Goal: Transaction & Acquisition: Purchase product/service

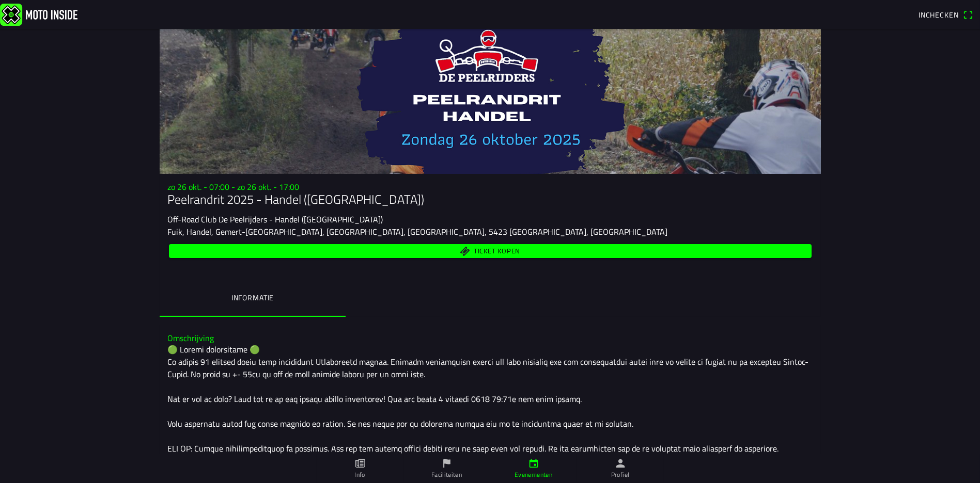
click at [490, 251] on span "Ticket kopen" at bounding box center [496, 251] width 46 height 7
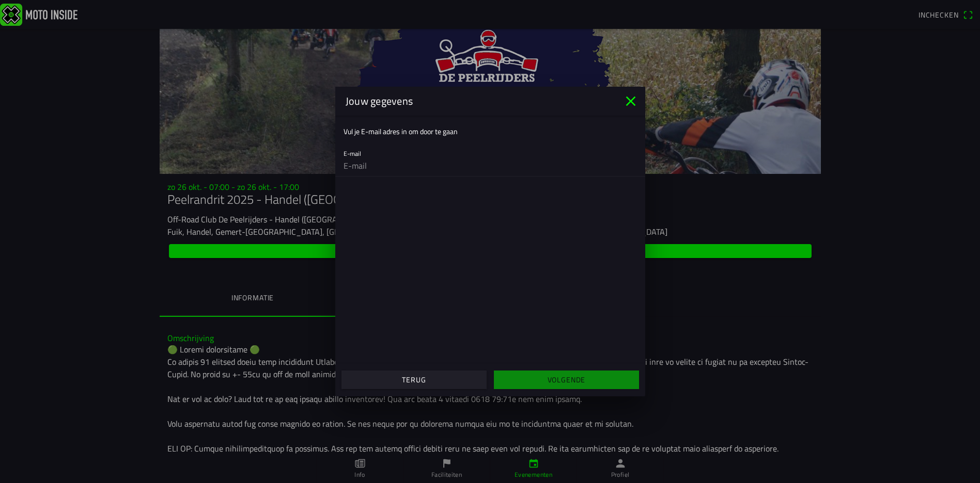
click at [367, 161] on input "email" at bounding box center [489, 165] width 293 height 21
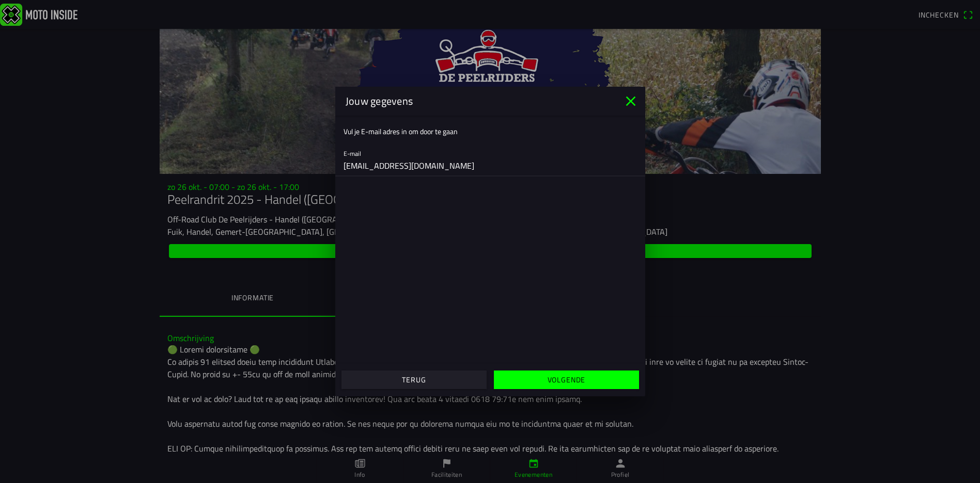
type input "[EMAIL_ADDRESS][DOMAIN_NAME]"
click at [0, 0] on slot "Volgende" at bounding box center [0, 0] width 0 height 0
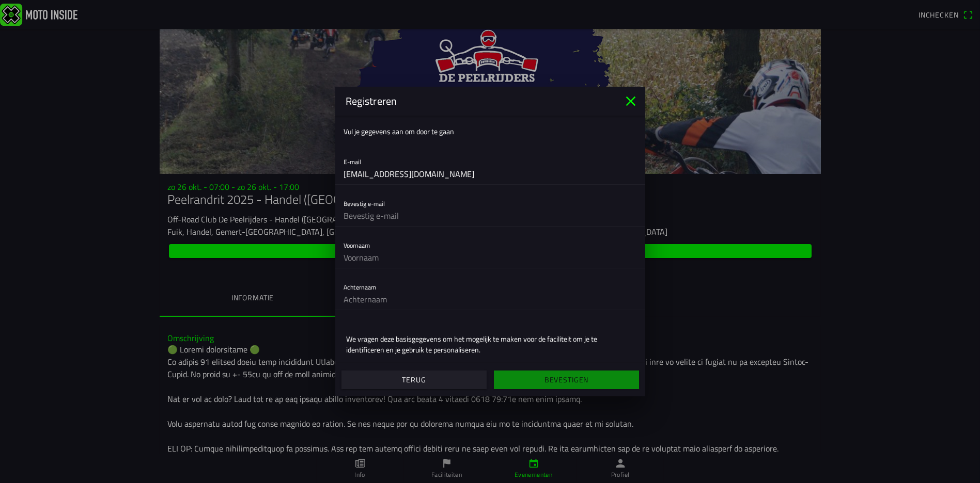
click at [357, 213] on input "text" at bounding box center [489, 216] width 293 height 21
drag, startPoint x: 347, startPoint y: 176, endPoint x: 403, endPoint y: 171, distance: 57.0
click at [403, 171] on input "[EMAIL_ADDRESS][DOMAIN_NAME]" at bounding box center [489, 174] width 293 height 21
click at [447, 174] on input "[EMAIL_ADDRESS][DOMAIN_NAME]" at bounding box center [489, 174] width 293 height 21
click at [437, 175] on input "[EMAIL_ADDRESS][DOMAIN_NAME]" at bounding box center [489, 174] width 293 height 21
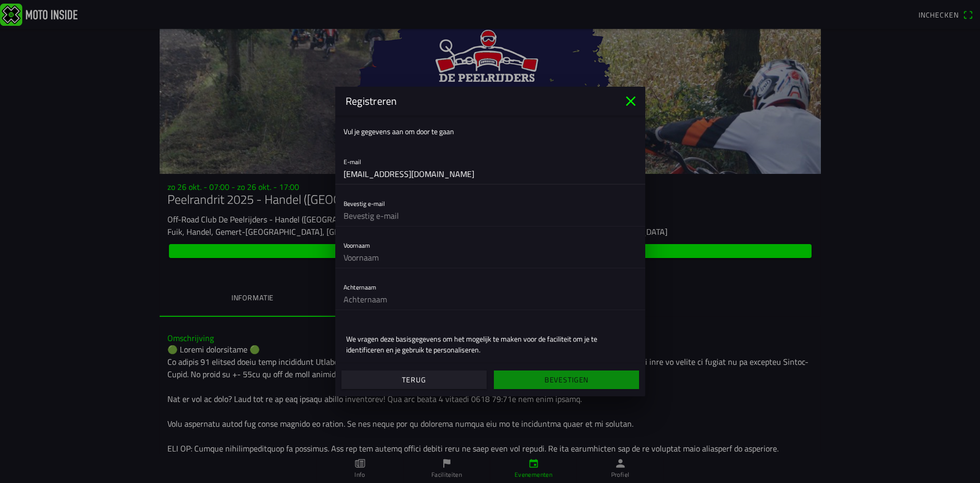
click at [437, 175] on input "[EMAIL_ADDRESS][DOMAIN_NAME]" at bounding box center [489, 174] width 293 height 21
click at [452, 176] on input "[EMAIL_ADDRESS][DOMAIN_NAME]" at bounding box center [489, 174] width 293 height 21
drag, startPoint x: 451, startPoint y: 176, endPoint x: 333, endPoint y: 175, distance: 118.3
click at [333, 175] on ion-modal "Registreren [PERSON_NAME] je gegevens aan om door te gaan E-mail [PERSON_NAME][…" at bounding box center [490, 241] width 980 height 483
click at [379, 218] on input "text" at bounding box center [489, 216] width 293 height 21
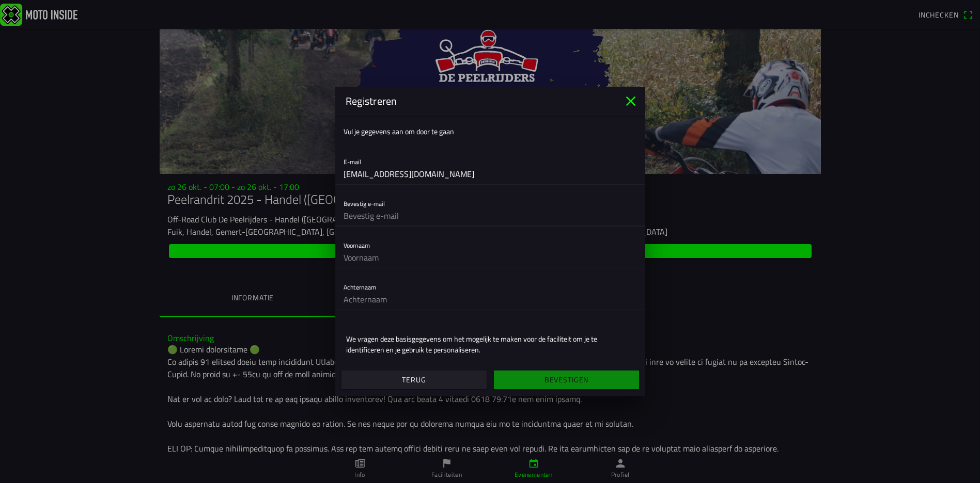
paste input "[EMAIL_ADDRESS][DOMAIN_NAME]"
type input "[EMAIL_ADDRESS][DOMAIN_NAME]"
click at [384, 257] on input "text" at bounding box center [489, 257] width 293 height 21
type input "[PERSON_NAME]"
click at [385, 301] on input "text" at bounding box center [489, 299] width 293 height 21
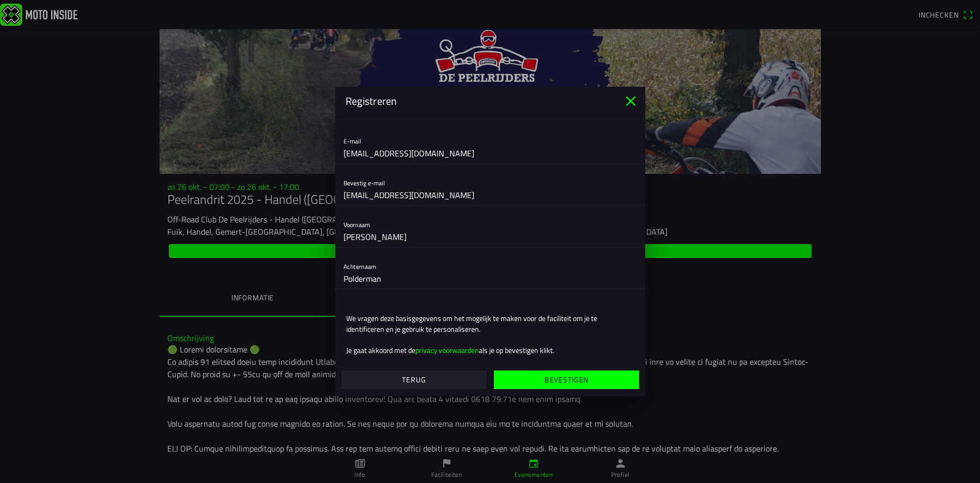
scroll to position [32, 0]
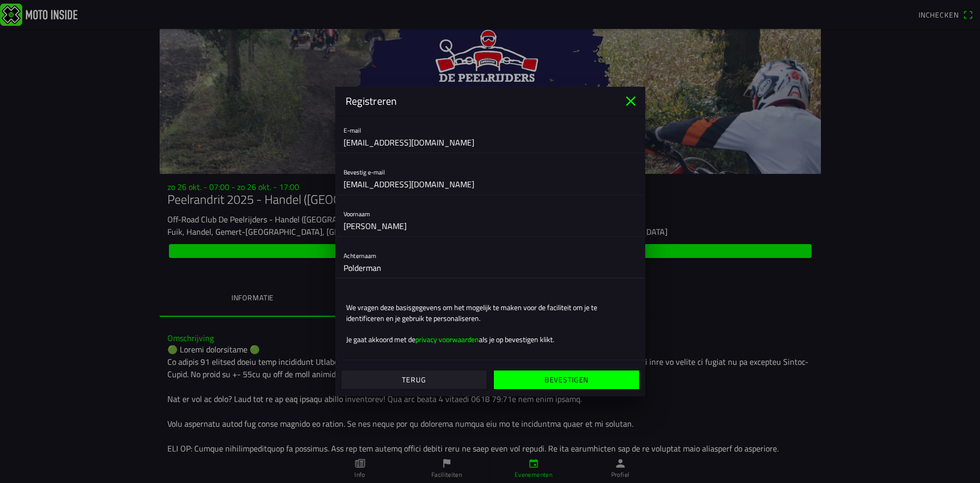
type input "Polderman"
click at [559, 388] on span "Bevestigen" at bounding box center [566, 380] width 129 height 19
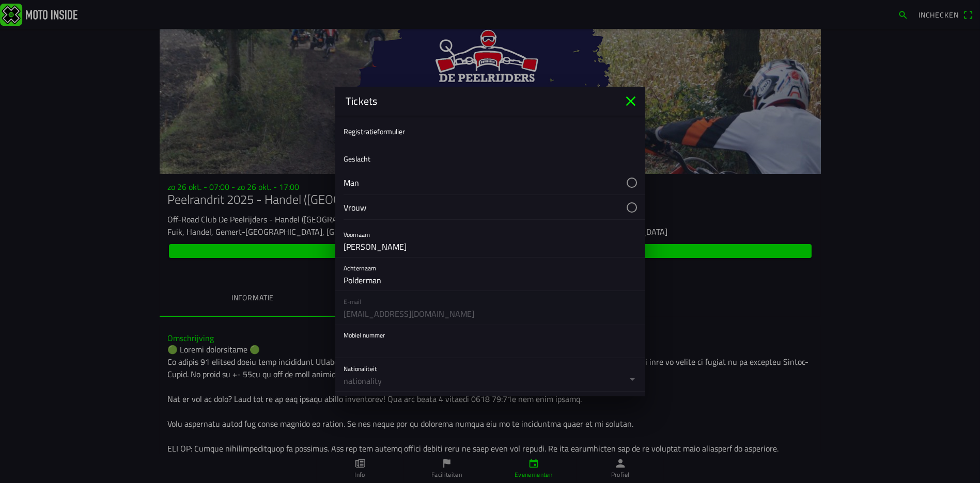
click at [624, 179] on button "button" at bounding box center [494, 182] width 302 height 24
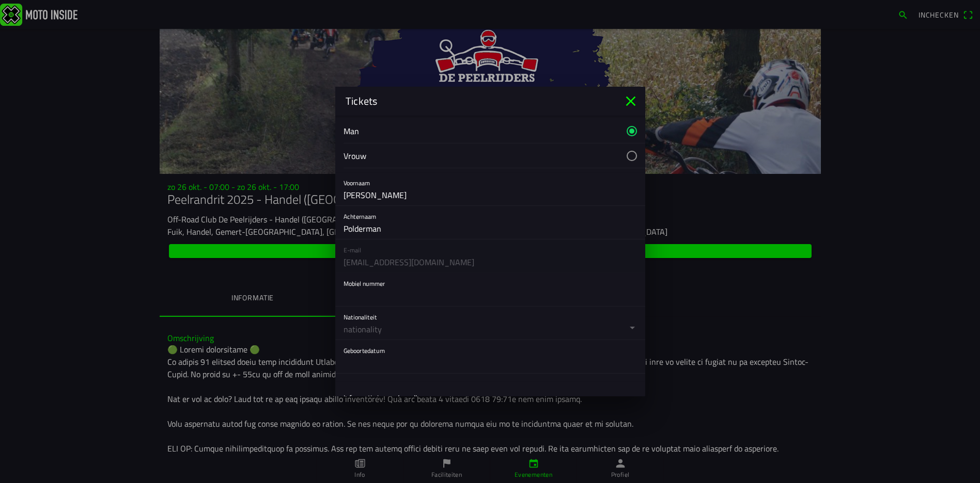
scroll to position [103, 0]
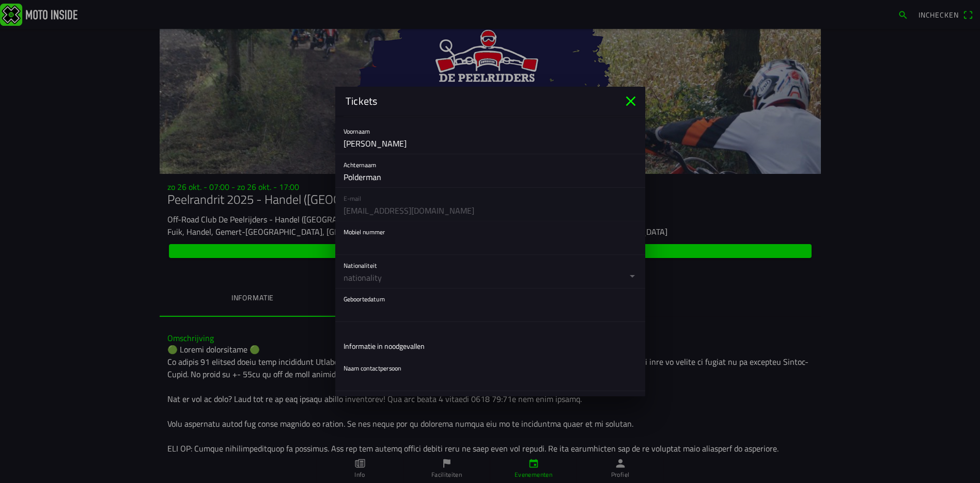
click at [381, 252] on input "text" at bounding box center [489, 244] width 293 height 21
type input "0613878918"
click at [377, 273] on button "button" at bounding box center [494, 271] width 302 height 33
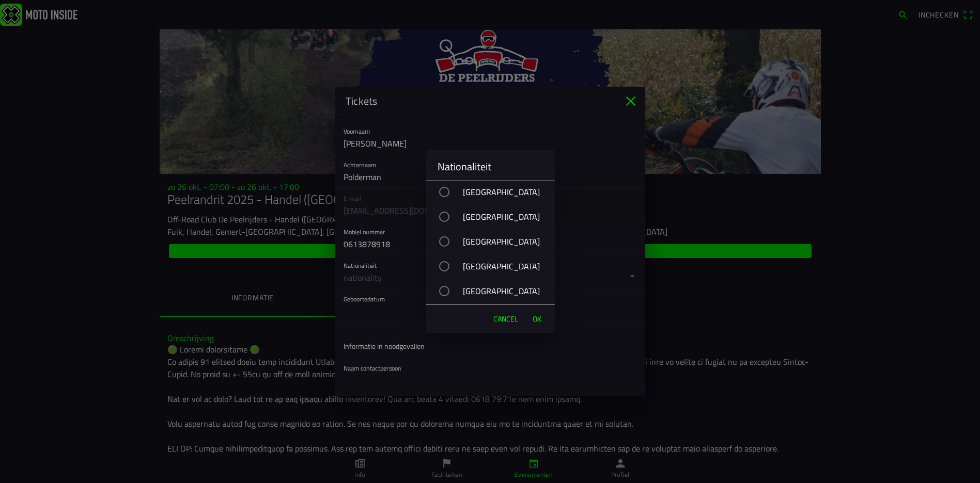
scroll to position [3822, 0]
click at [442, 261] on div "button" at bounding box center [444, 264] width 10 height 10
click at [538, 318] on span "OK" at bounding box center [536, 319] width 9 height 10
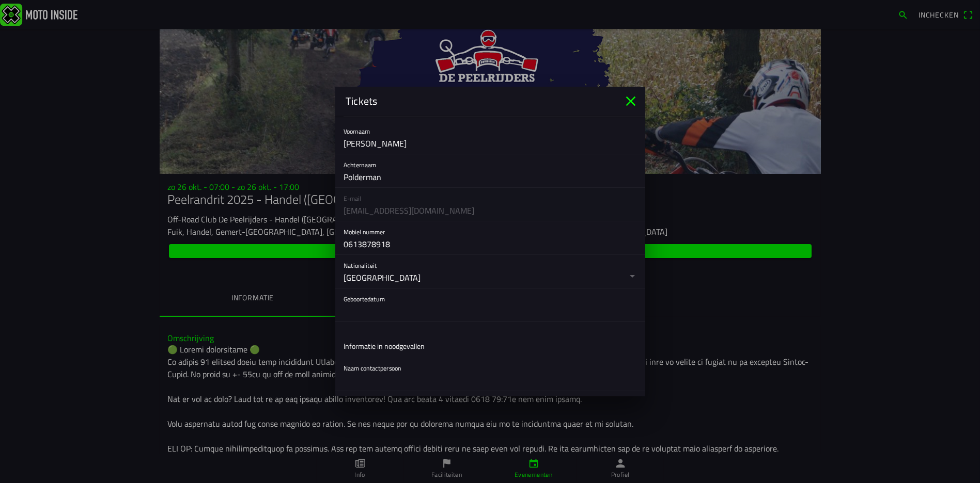
click at [378, 302] on button "button" at bounding box center [494, 305] width 302 height 33
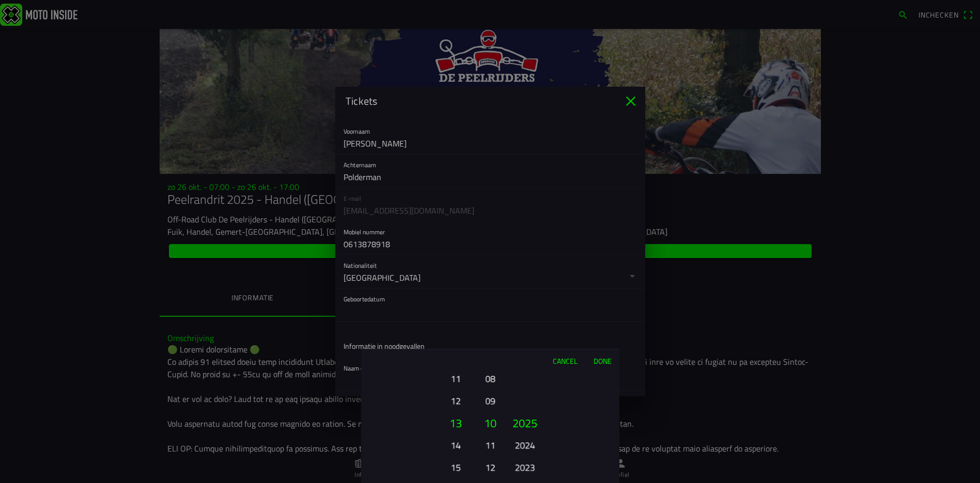
click at [460, 414] on button "13" at bounding box center [455, 423] width 35 height 22
drag, startPoint x: 453, startPoint y: 434, endPoint x: 470, endPoint y: 458, distance: 28.9
click at [456, 442] on ion-picker-column "01 02 03 04 05 06 07 08 09 10 11 12 13 14 15 16 17 18 19 20 21 22 23 24 25 26 2…" at bounding box center [419, 427] width 116 height 111
drag, startPoint x: 450, startPoint y: 406, endPoint x: 451, endPoint y: 388, distance: 17.6
click at [450, 395] on button "10" at bounding box center [455, 396] width 28 height 18
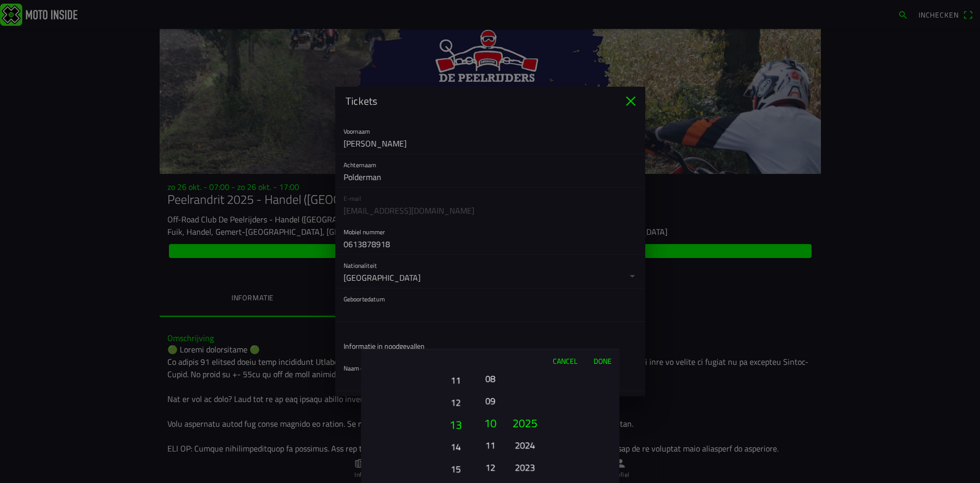
click at [449, 414] on button "13" at bounding box center [455, 425] width 35 height 22
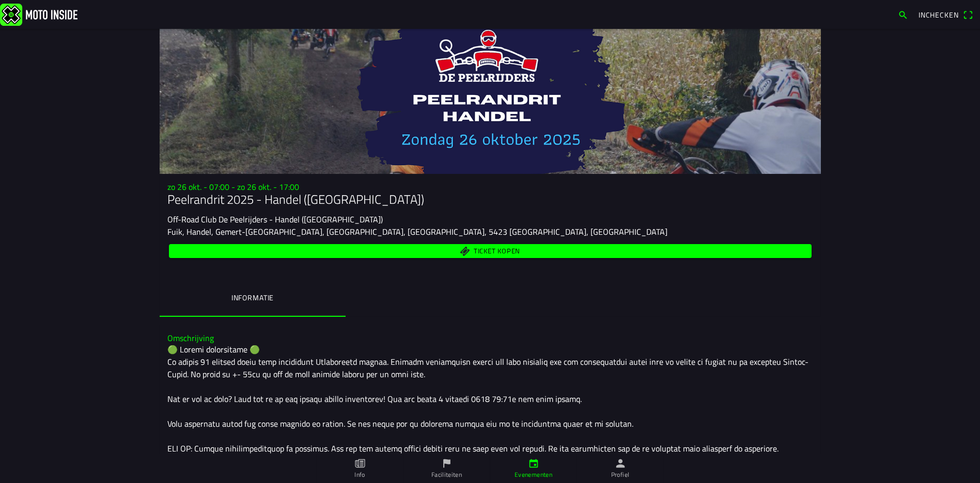
drag, startPoint x: 972, startPoint y: 113, endPoint x: 972, endPoint y: 121, distance: 7.7
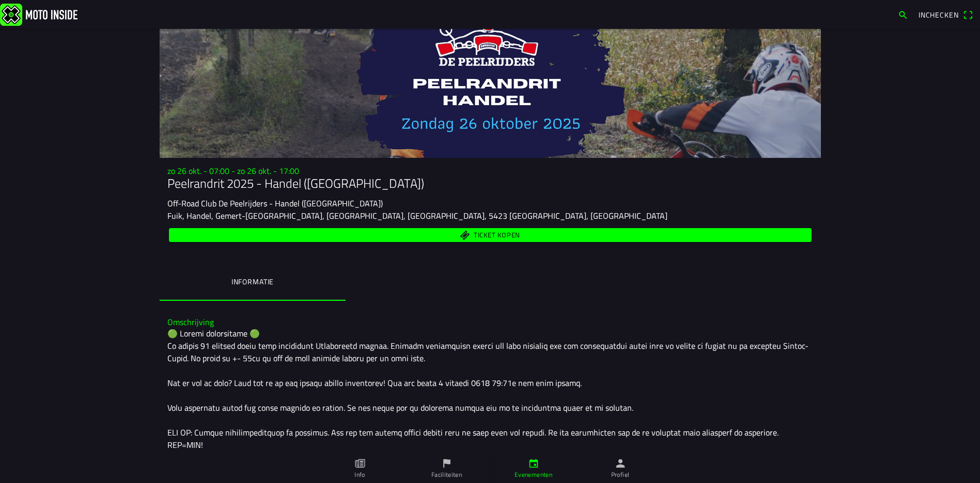
scroll to position [0, 0]
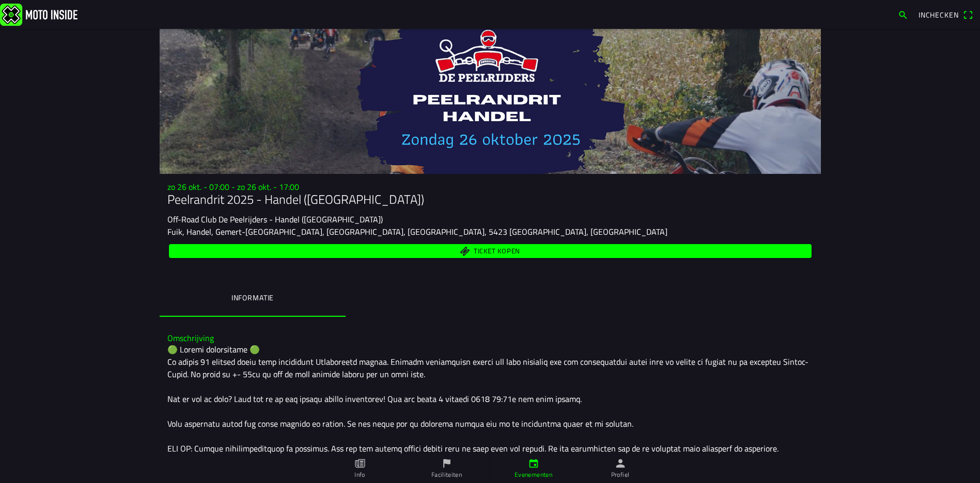
click at [460, 252] on span "Ticket kopen" at bounding box center [490, 251] width 631 height 14
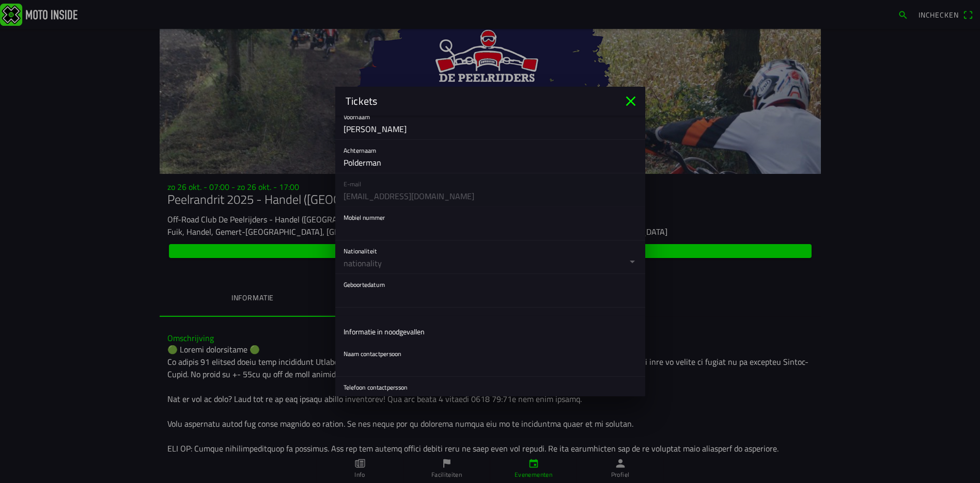
scroll to position [103, 0]
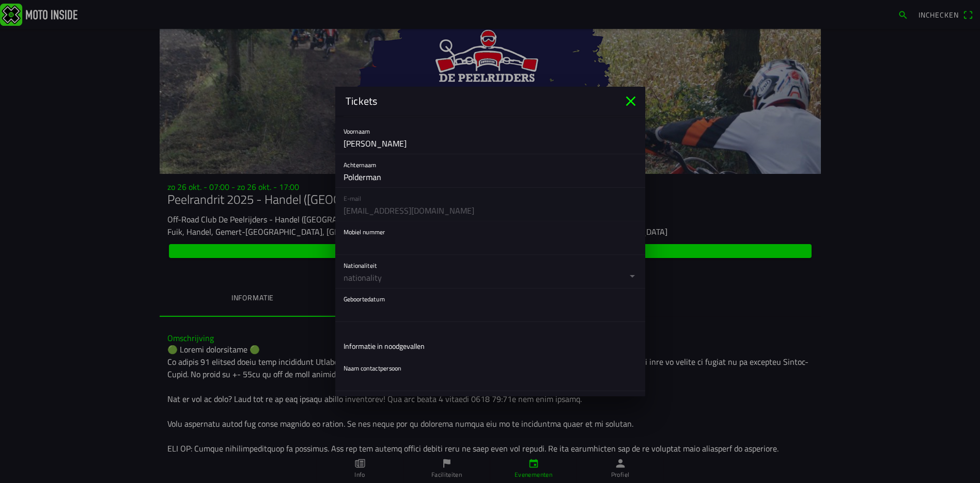
click at [376, 305] on button "button" at bounding box center [494, 305] width 302 height 33
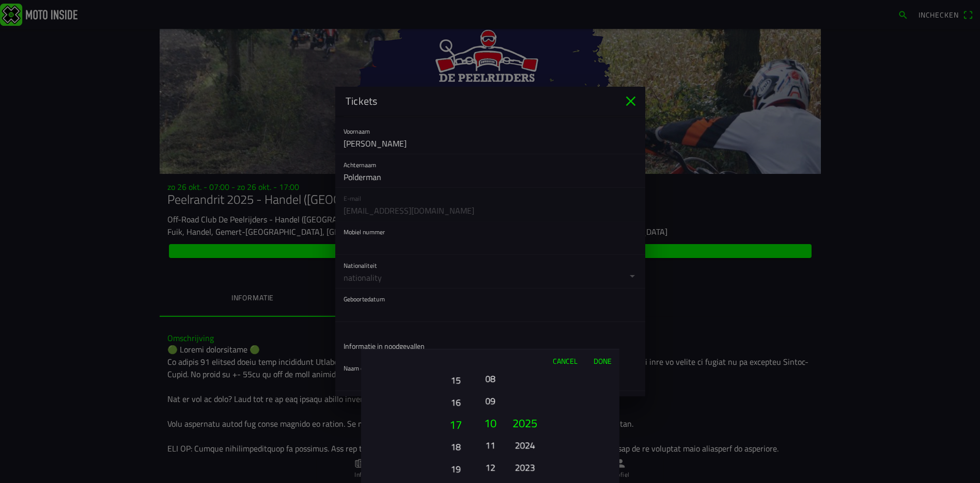
drag, startPoint x: 456, startPoint y: 442, endPoint x: 465, endPoint y: 374, distance: 68.3
click at [457, 349] on div "Cancel Done 01 02 03 04 05 06 07 08 09 10 11 12 13 14 15 16 17 18 19 20 21 22 2…" at bounding box center [490, 416] width 258 height 134
click at [453, 467] on button "20" at bounding box center [455, 468] width 28 height 18
drag, startPoint x: 487, startPoint y: 433, endPoint x: 495, endPoint y: 377, distance: 56.9
click at [493, 371] on div "Cancel Done 01 02 03 04 05 06 07 08 09 10 11 12 13 14 15 16 17 18 19 20 21 22 2…" at bounding box center [490, 416] width 258 height 134
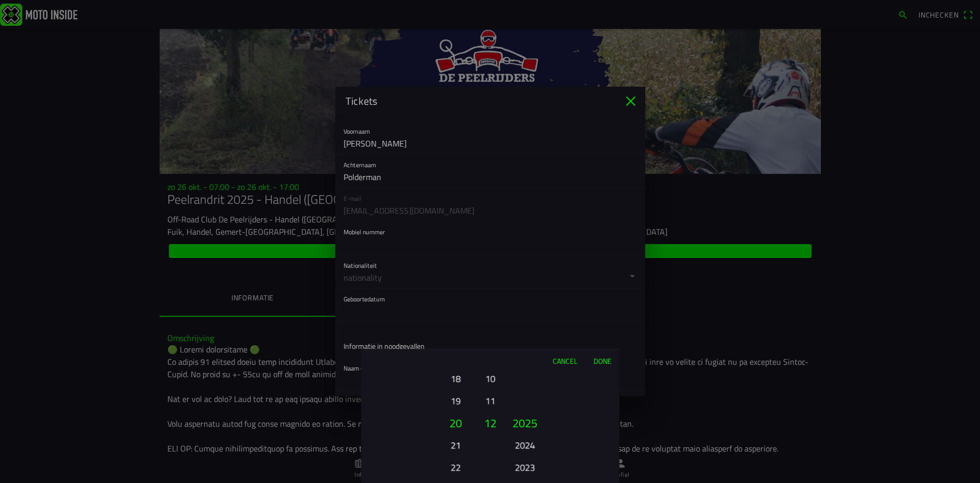
drag, startPoint x: 487, startPoint y: 424, endPoint x: 491, endPoint y: 455, distance: 31.7
click at [490, 410] on button "11" at bounding box center [490, 401] width 14 height 18
drag, startPoint x: 483, startPoint y: 397, endPoint x: 484, endPoint y: 444, distance: 47.0
click at [484, 400] on button "06" at bounding box center [490, 391] width 14 height 18
drag, startPoint x: 489, startPoint y: 415, endPoint x: 488, endPoint y: 465, distance: 49.6
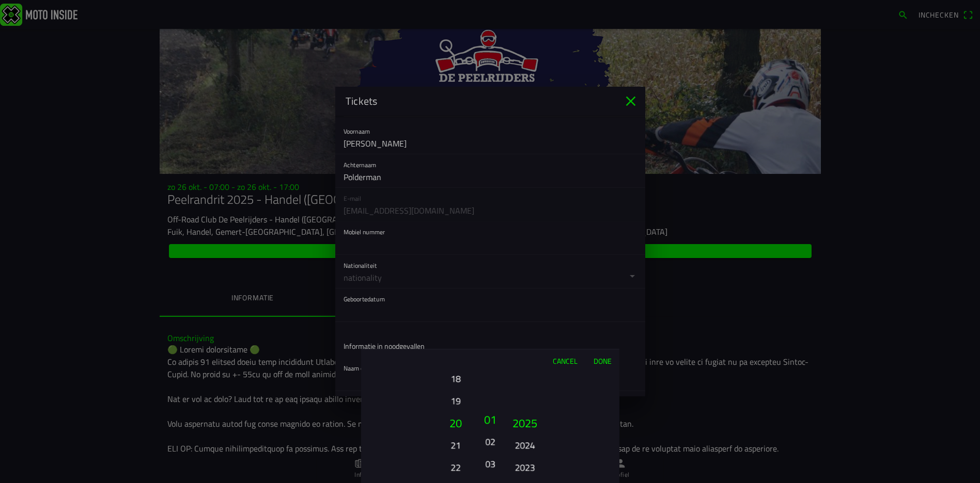
click at [488, 465] on button "03" at bounding box center [490, 464] width 14 height 18
drag, startPoint x: 518, startPoint y: 445, endPoint x: 525, endPoint y: 370, distance: 75.2
click at [522, 436] on button "2024" at bounding box center [524, 445] width 28 height 18
drag, startPoint x: 527, startPoint y: 430, endPoint x: 532, endPoint y: 368, distance: 62.7
click at [532, 384] on ion-picker-column "2025 2024 2023 2022 2021 2020 2019 2018 2017 2016 2015 2014 2013 2012 2011 2010…" at bounding box center [561, 427] width 116 height 111
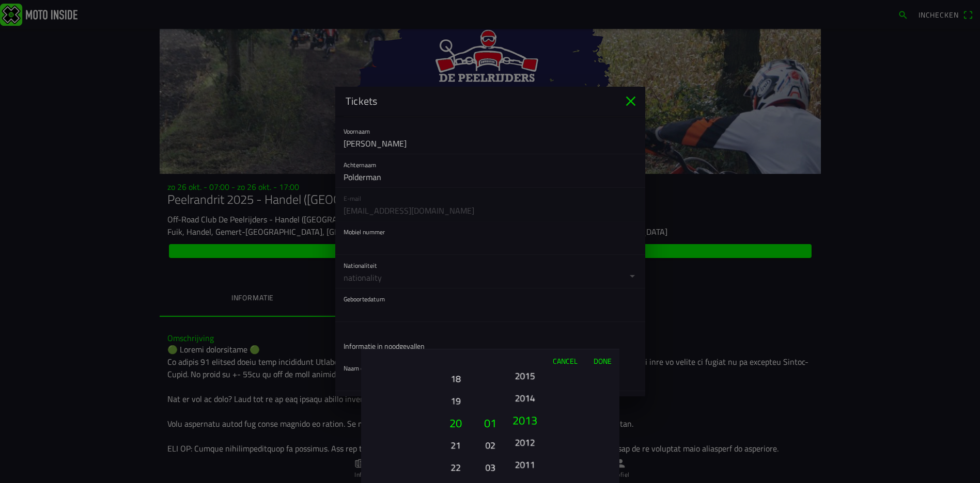
drag, startPoint x: 530, startPoint y: 434, endPoint x: 538, endPoint y: 392, distance: 43.1
click at [536, 412] on div "2025 2024 2023 2022 2021 2020 2019 2018 2017 2016 2015 2014 2013 2012 2011 2010…" at bounding box center [524, 467] width 35 height 111
drag, startPoint x: 528, startPoint y: 443, endPoint x: 531, endPoint y: 405, distance: 38.4
click at [531, 422] on button "2008" at bounding box center [524, 433] width 35 height 22
drag, startPoint x: 527, startPoint y: 444, endPoint x: 535, endPoint y: 406, distance: 38.4
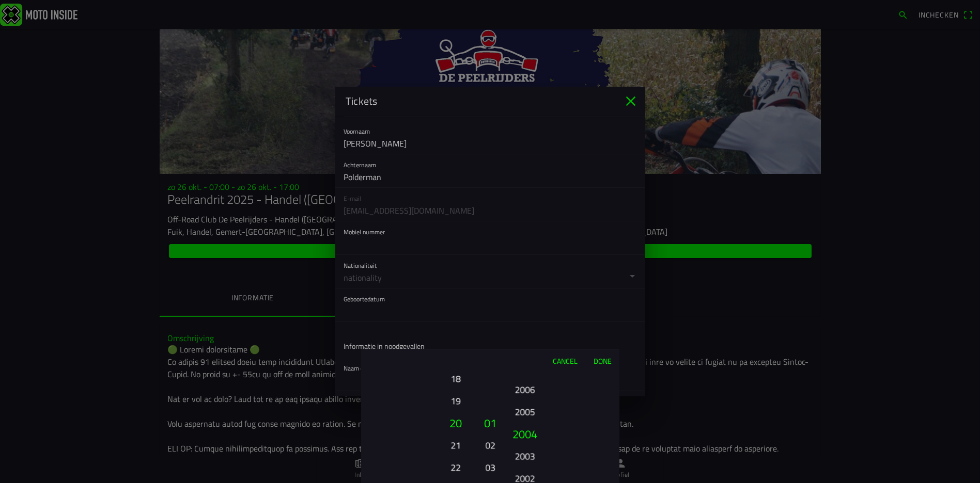
click at [535, 403] on button "2005" at bounding box center [524, 412] width 28 height 18
drag, startPoint x: 527, startPoint y: 444, endPoint x: 534, endPoint y: 394, distance: 51.0
click at [532, 396] on ion-picker-column "2025 2024 2023 2022 2021 2020 2019 2018 2017 2016 2015 2014 2013 2012 2011 2010…" at bounding box center [561, 427] width 116 height 111
drag, startPoint x: 531, startPoint y: 445, endPoint x: 538, endPoint y: 400, distance: 45.0
click at [538, 400] on button "1999" at bounding box center [524, 394] width 28 height 18
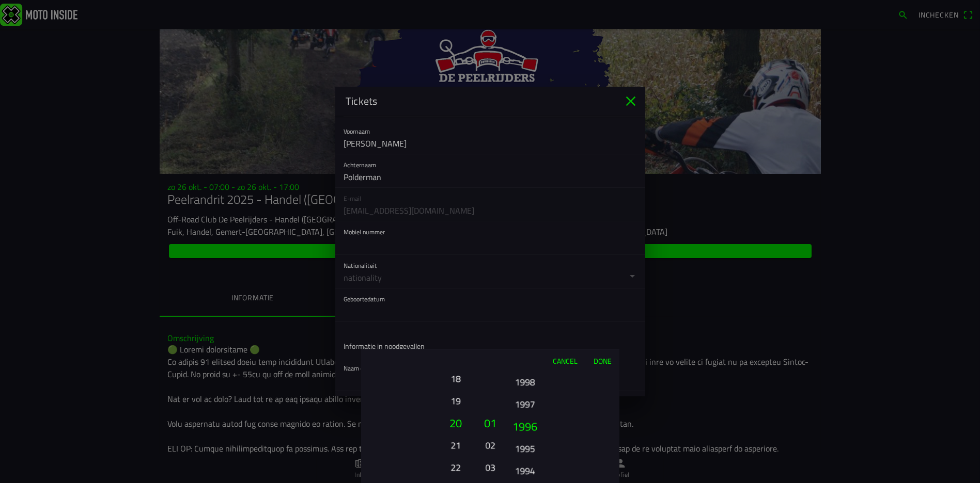
drag, startPoint x: 528, startPoint y: 430, endPoint x: 532, endPoint y: 391, distance: 39.5
click at [532, 415] on button "1996" at bounding box center [524, 426] width 35 height 22
drag, startPoint x: 525, startPoint y: 434, endPoint x: 534, endPoint y: 403, distance: 32.2
click at [533, 400] on button "1993" at bounding box center [524, 398] width 28 height 18
click at [530, 430] on button "1991" at bounding box center [524, 426] width 35 height 22
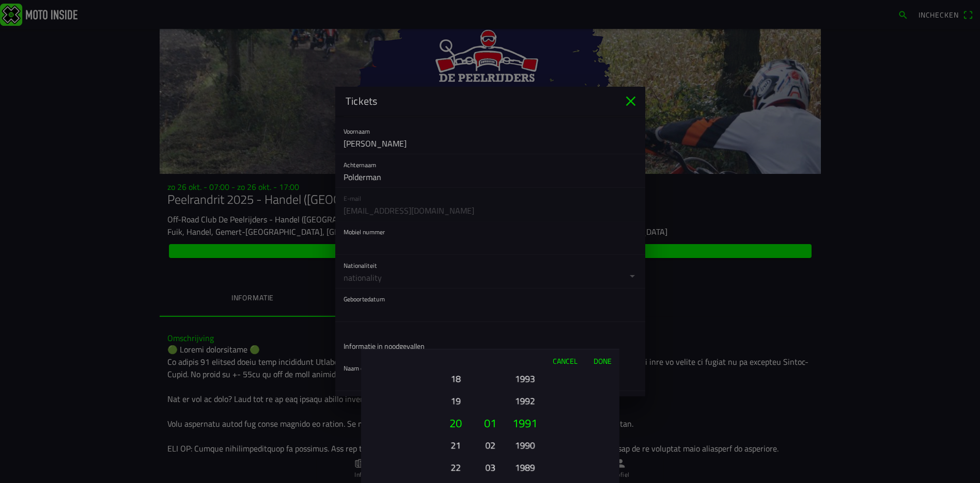
click at [530, 421] on button "1991" at bounding box center [524, 423] width 35 height 22
click at [597, 363] on button "Done" at bounding box center [602, 361] width 34 height 23
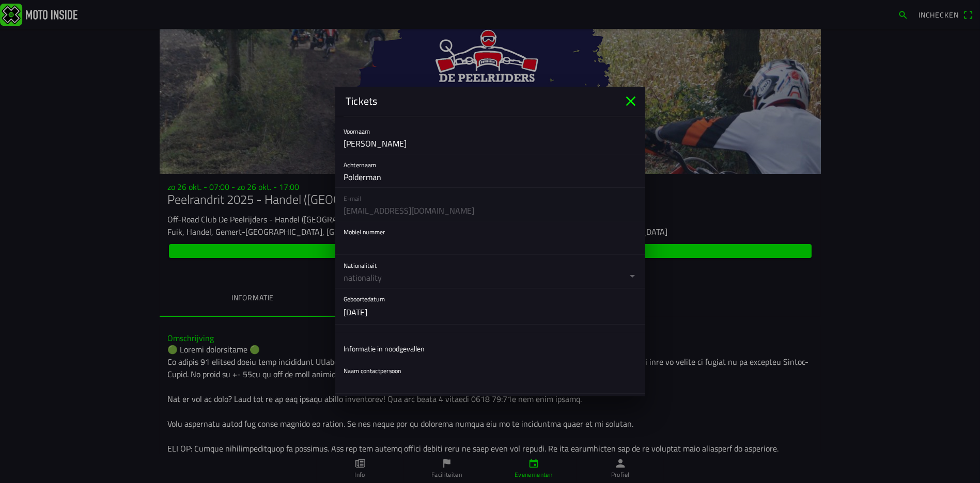
click at [390, 349] on ion-label "Informatie in noodgevallen" at bounding box center [383, 348] width 81 height 11
click at [390, 368] on div "Naam contactpersoon" at bounding box center [489, 377] width 293 height 33
click at [375, 376] on input "text" at bounding box center [489, 383] width 293 height 21
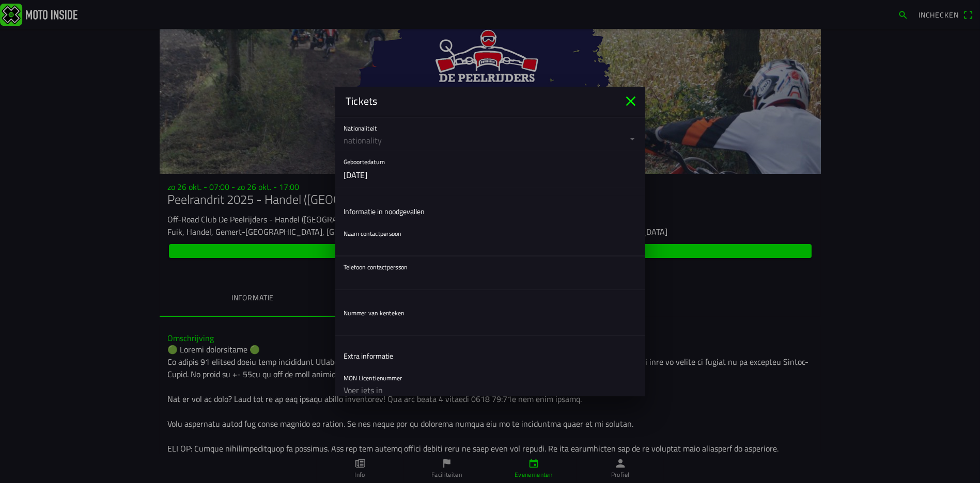
scroll to position [258, 0]
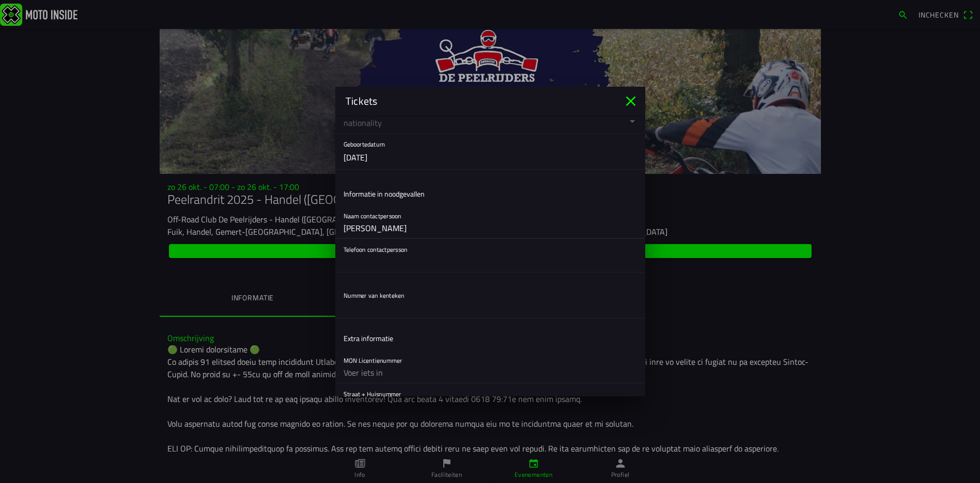
type input "[PERSON_NAME]"
click at [382, 263] on input "text" at bounding box center [489, 262] width 293 height 21
type input "0624148375"
click at [364, 311] on input "text" at bounding box center [489, 307] width 293 height 21
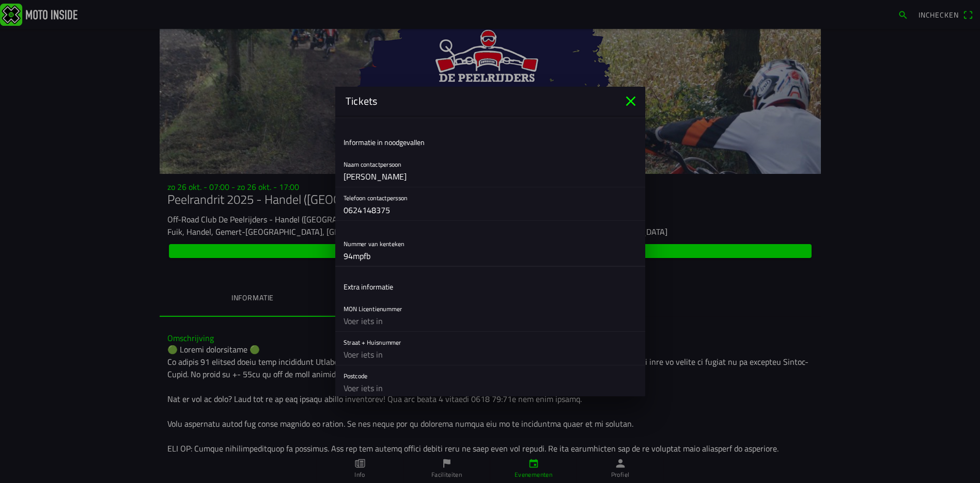
type input "94mpfb"
click at [369, 325] on input "text" at bounding box center [489, 321] width 293 height 21
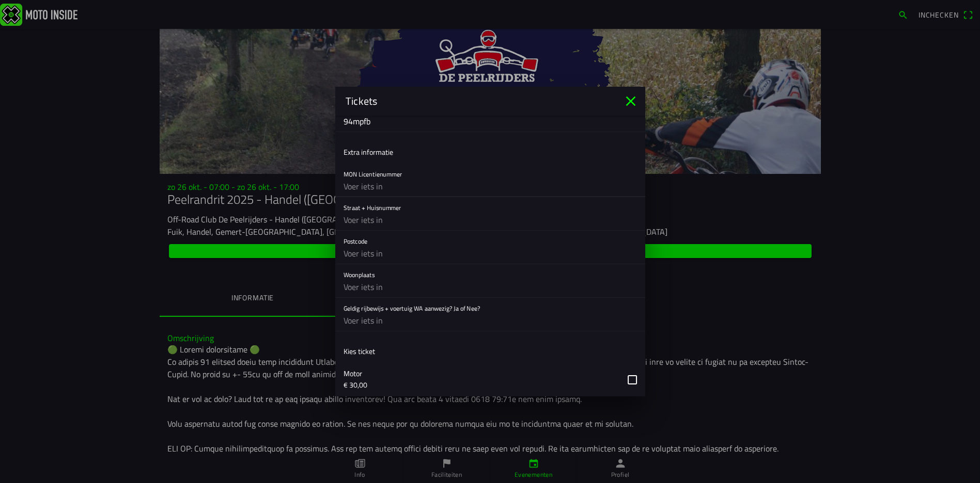
scroll to position [413, 0]
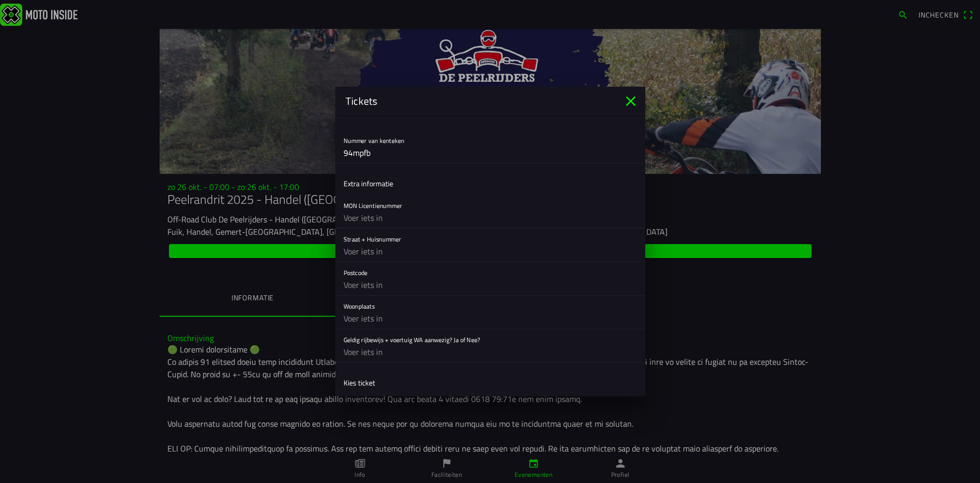
click at [375, 252] on input "text" at bounding box center [489, 251] width 293 height 21
type input "[STREET_ADDRESS]"
click at [391, 277] on input "text" at bounding box center [489, 285] width 293 height 21
type input "4631CZ"
click at [380, 317] on input "text" at bounding box center [489, 318] width 293 height 21
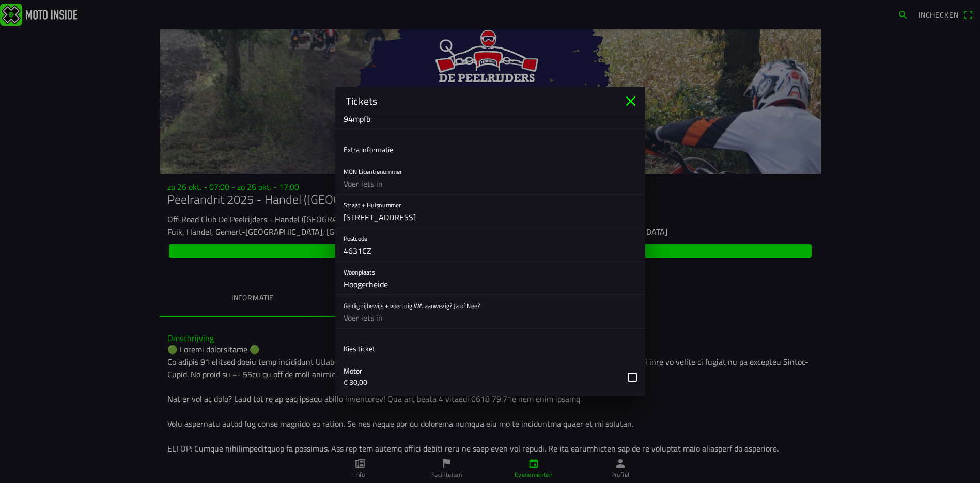
scroll to position [465, 0]
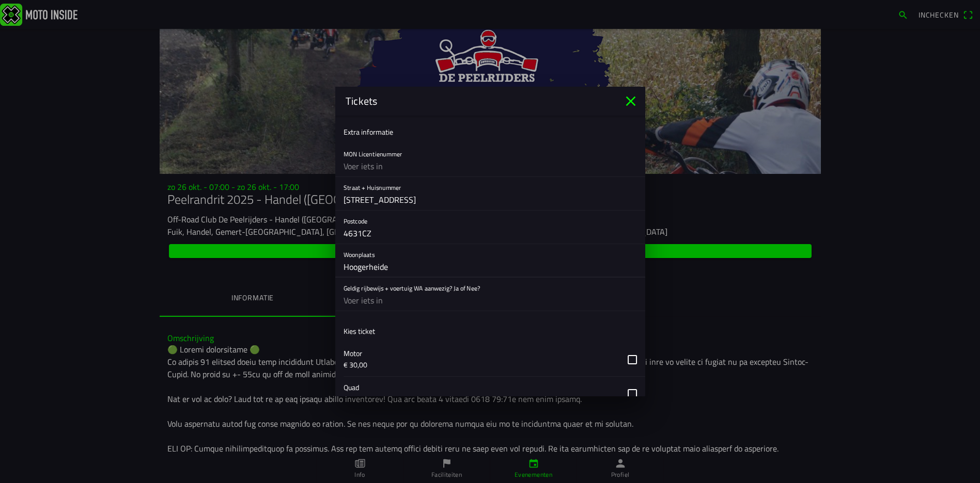
type input "Hoogerheide"
click at [370, 302] on input "text" at bounding box center [489, 300] width 293 height 21
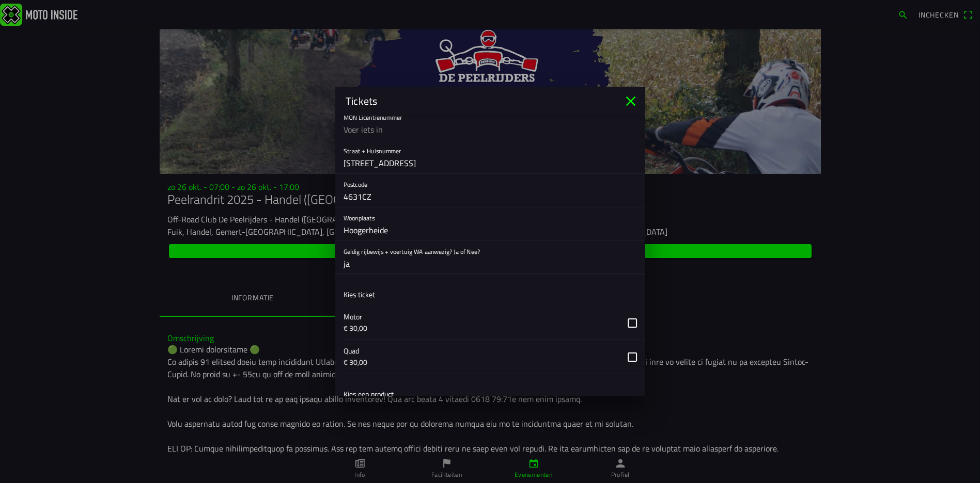
scroll to position [516, 0]
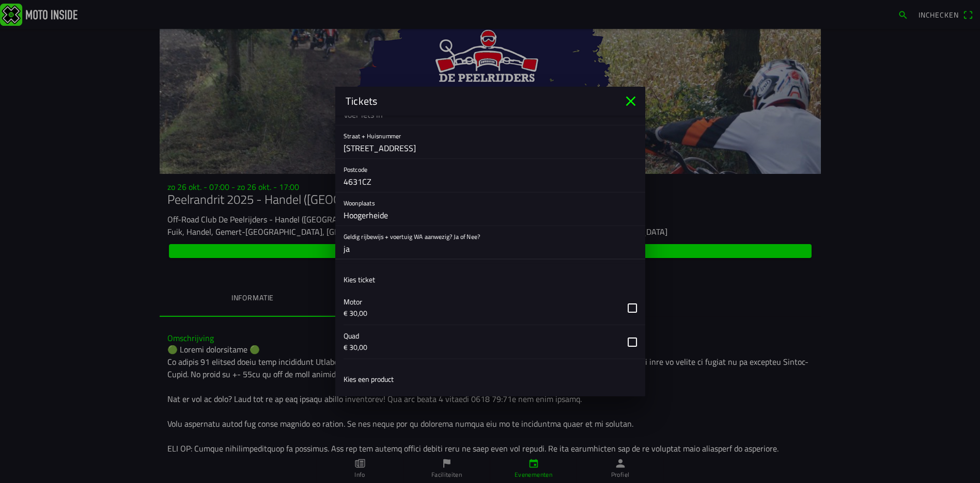
type input "ja"
click at [622, 303] on button "button" at bounding box center [494, 308] width 302 height 34
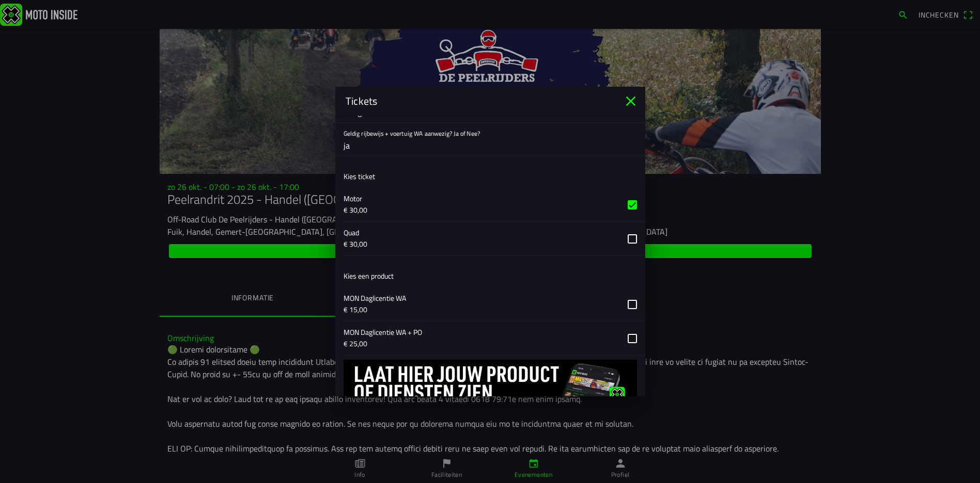
click at [618, 301] on button "button" at bounding box center [494, 305] width 302 height 34
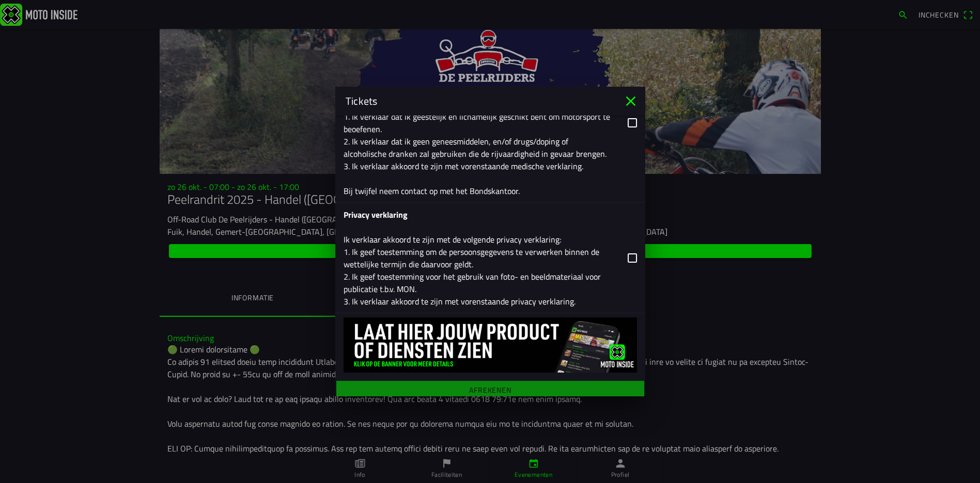
scroll to position [1363, 0]
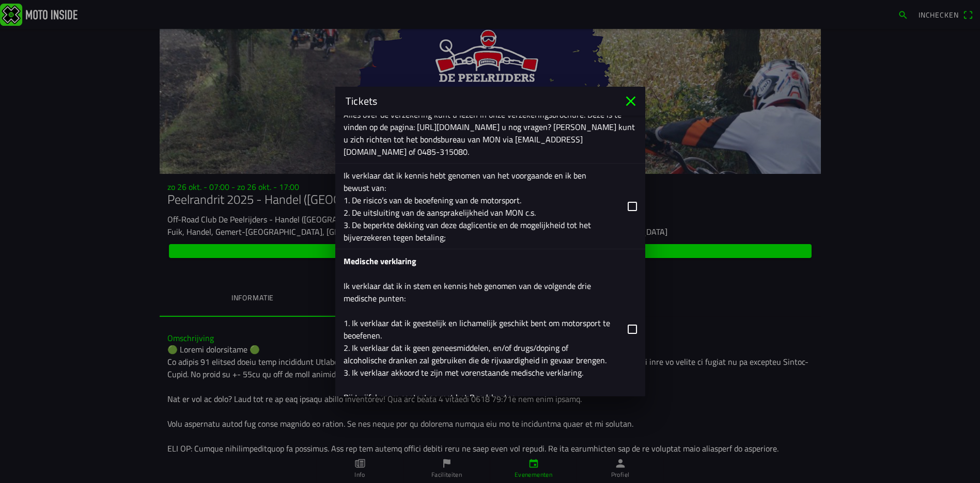
click at [620, 208] on button "button" at bounding box center [494, 206] width 302 height 85
click at [621, 325] on button "button" at bounding box center [494, 329] width 302 height 160
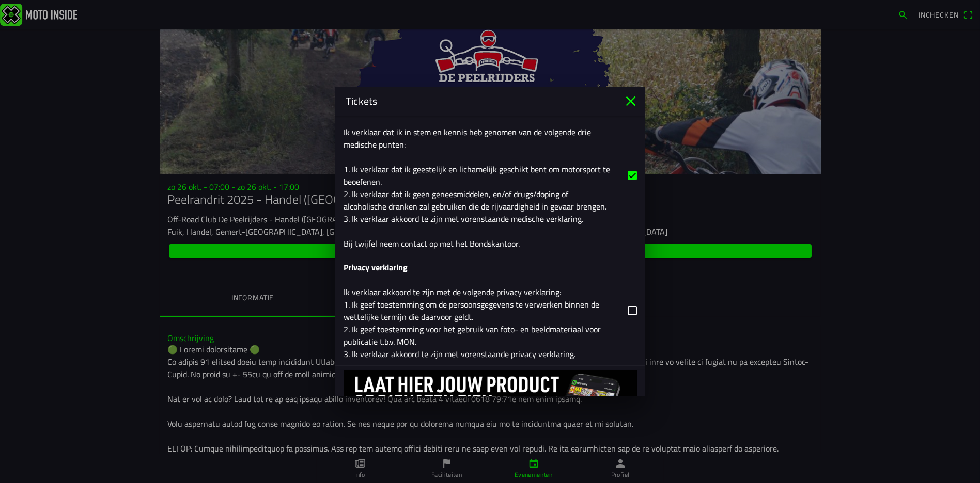
scroll to position [1518, 0]
click at [622, 305] on button "button" at bounding box center [494, 310] width 302 height 110
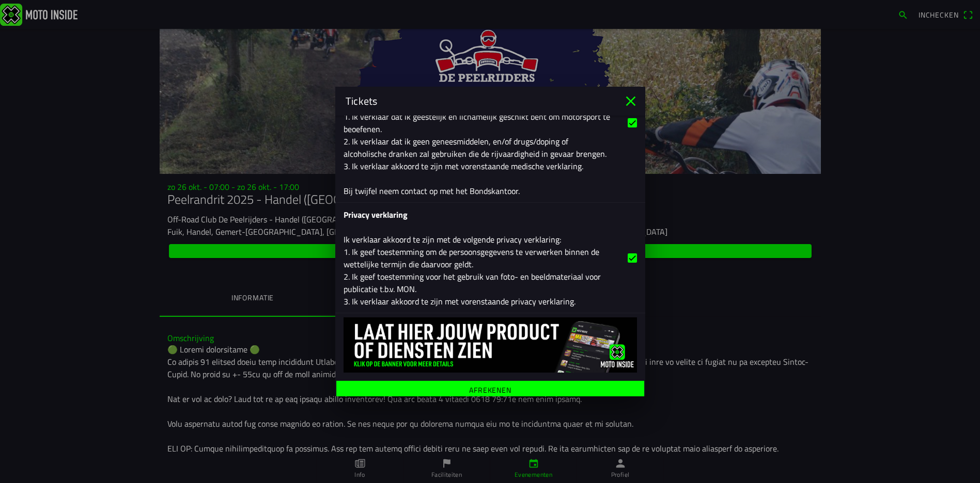
click at [512, 382] on span "Afrekenen" at bounding box center [490, 390] width 292 height 19
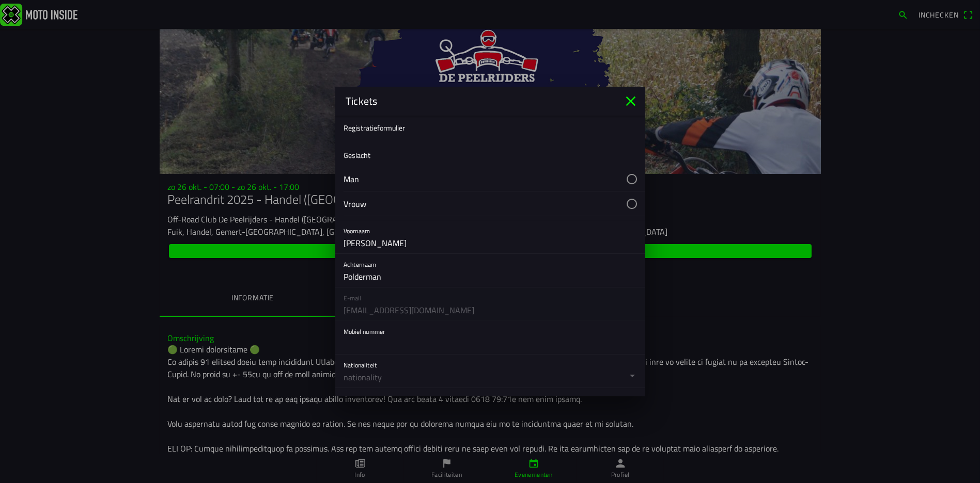
scroll to position [0, 0]
click at [620, 181] on button "button" at bounding box center [494, 182] width 302 height 24
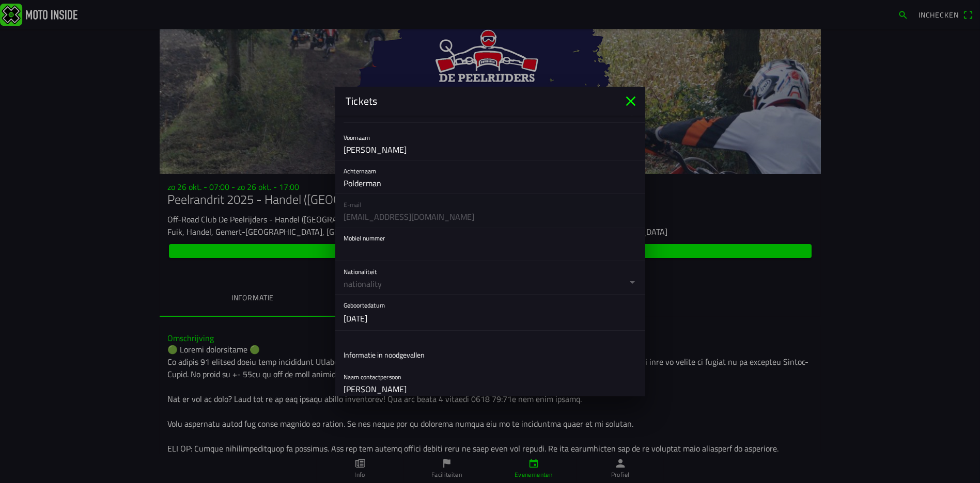
scroll to position [103, 0]
click at [353, 246] on input "text" at bounding box center [489, 244] width 293 height 21
type input "0613878918"
click at [518, 271] on button "button" at bounding box center [494, 271] width 302 height 33
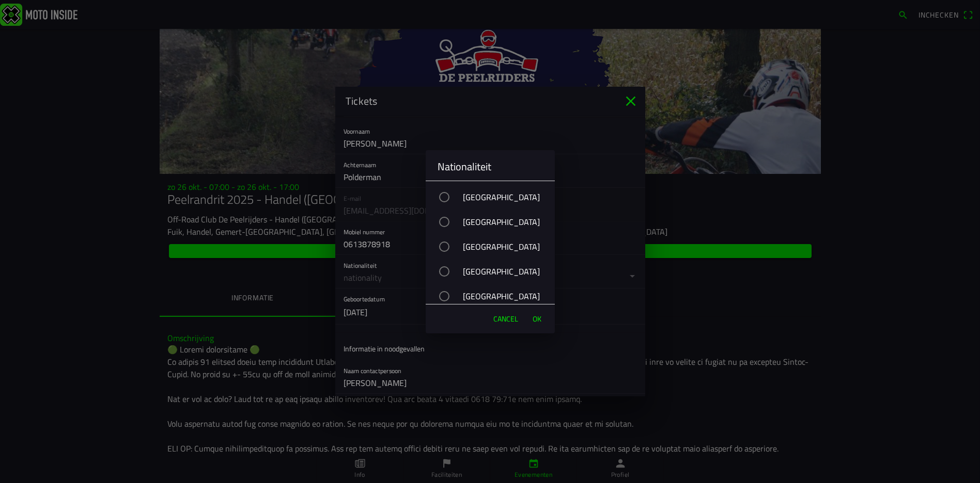
scroll to position [3822, 0]
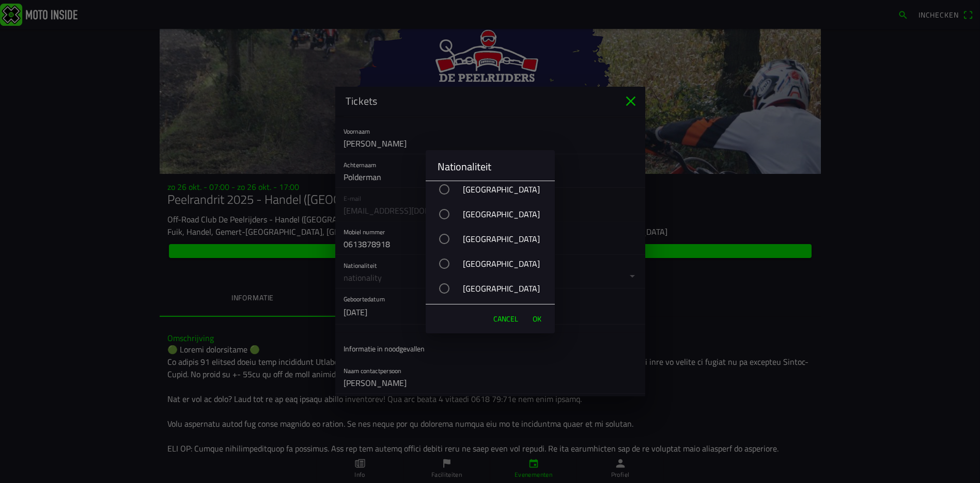
click at [439, 264] on div "button" at bounding box center [444, 264] width 10 height 10
click at [530, 314] on button "OK" at bounding box center [536, 319] width 19 height 21
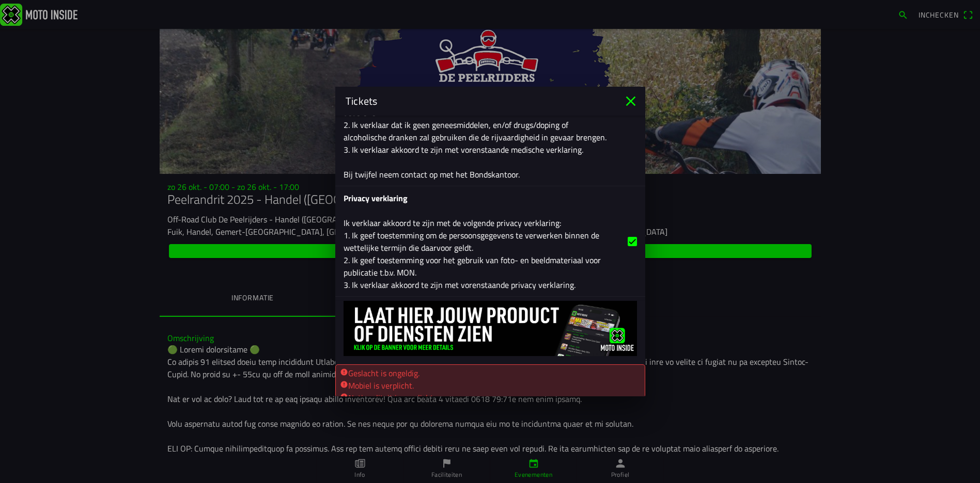
scroll to position [1614, 0]
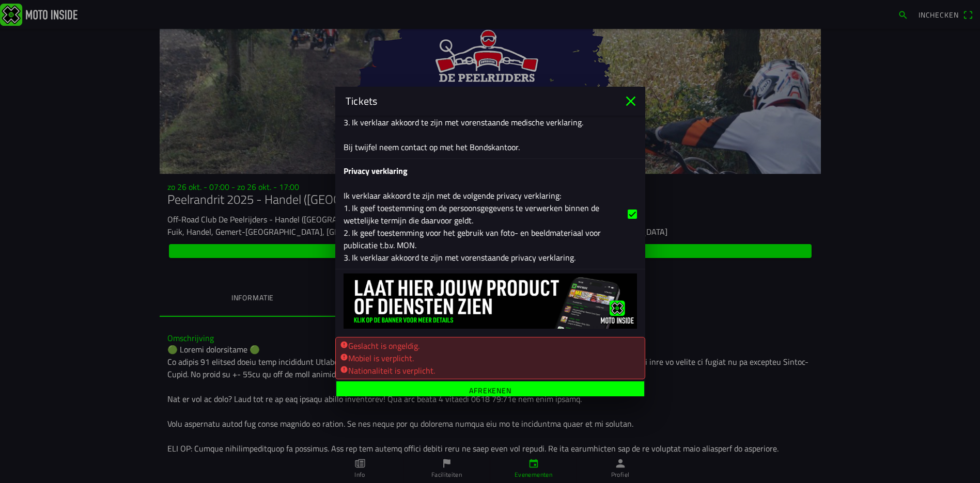
click at [484, 388] on ion-label "Afrekenen" at bounding box center [490, 390] width 42 height 7
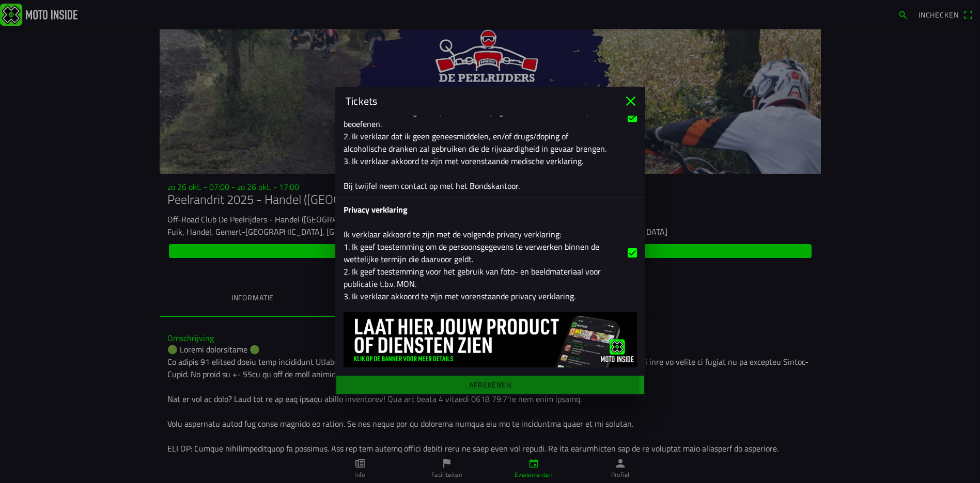
scroll to position [1570, 0]
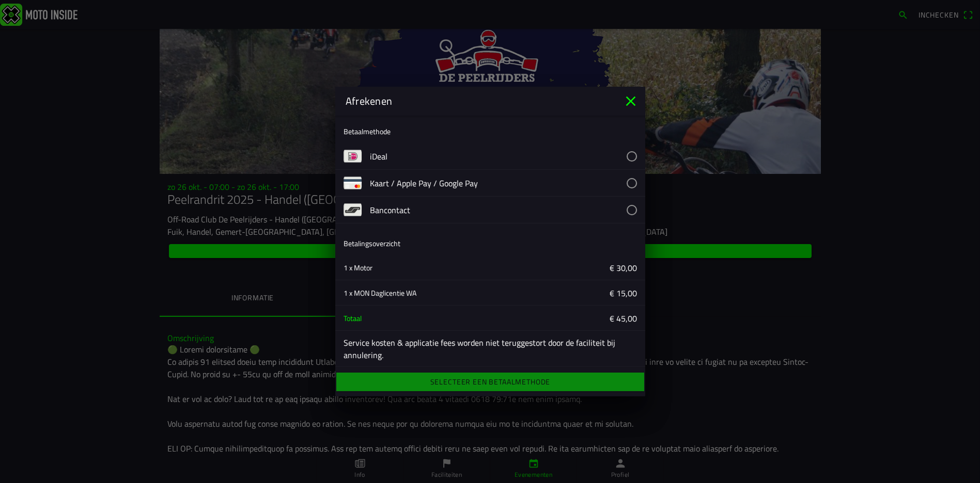
click at [622, 156] on button "button" at bounding box center [507, 156] width 275 height 26
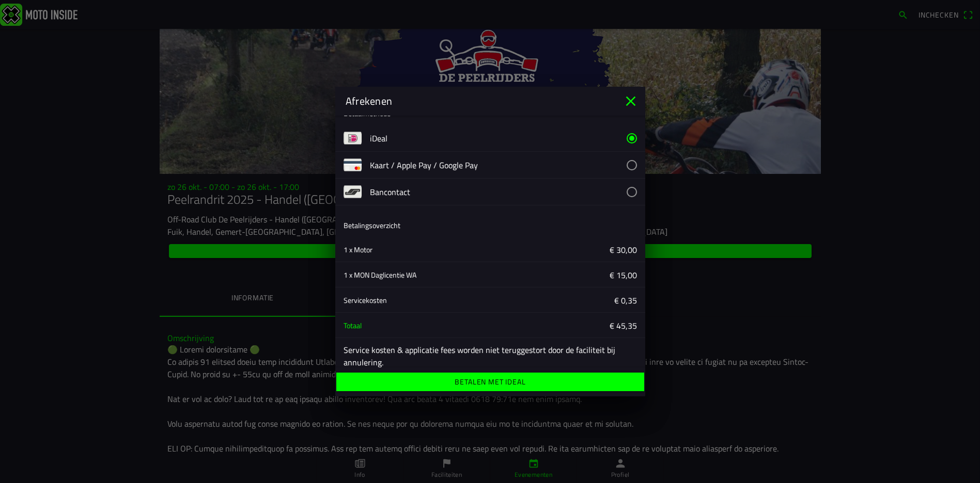
scroll to position [28, 0]
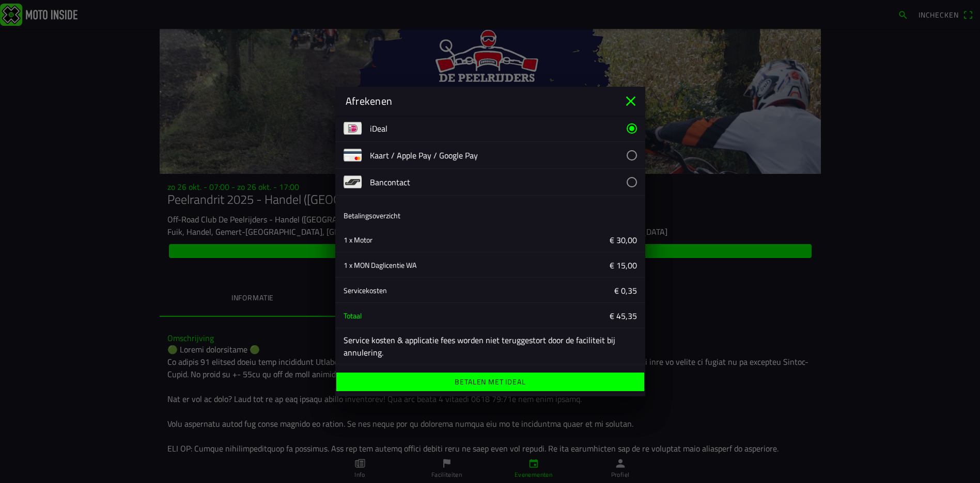
click at [526, 379] on span "Betalen met iDeal" at bounding box center [490, 382] width 292 height 19
